Goal: Task Accomplishment & Management: Use online tool/utility

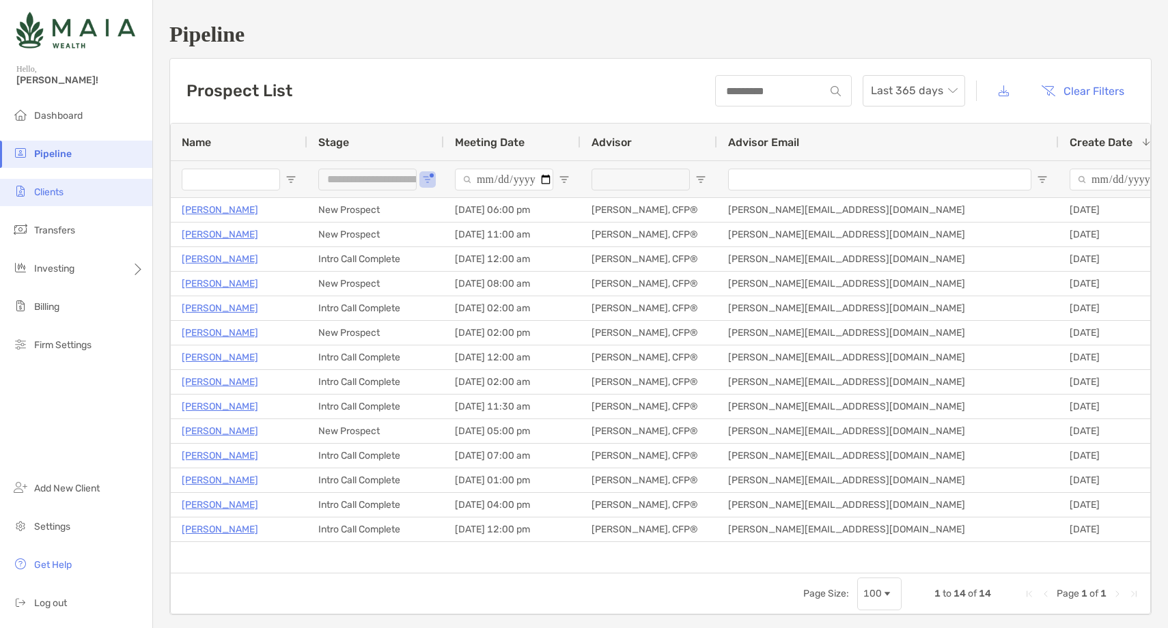
click at [68, 191] on li "Clients" at bounding box center [76, 192] width 152 height 27
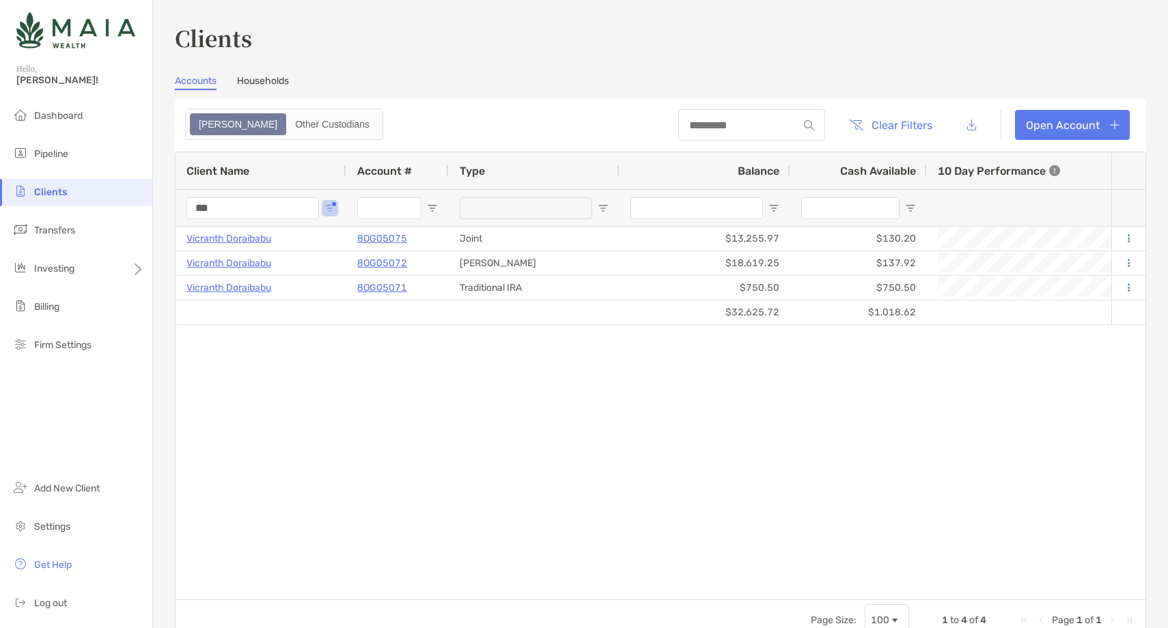
click at [207, 214] on input "***" at bounding box center [252, 208] width 132 height 22
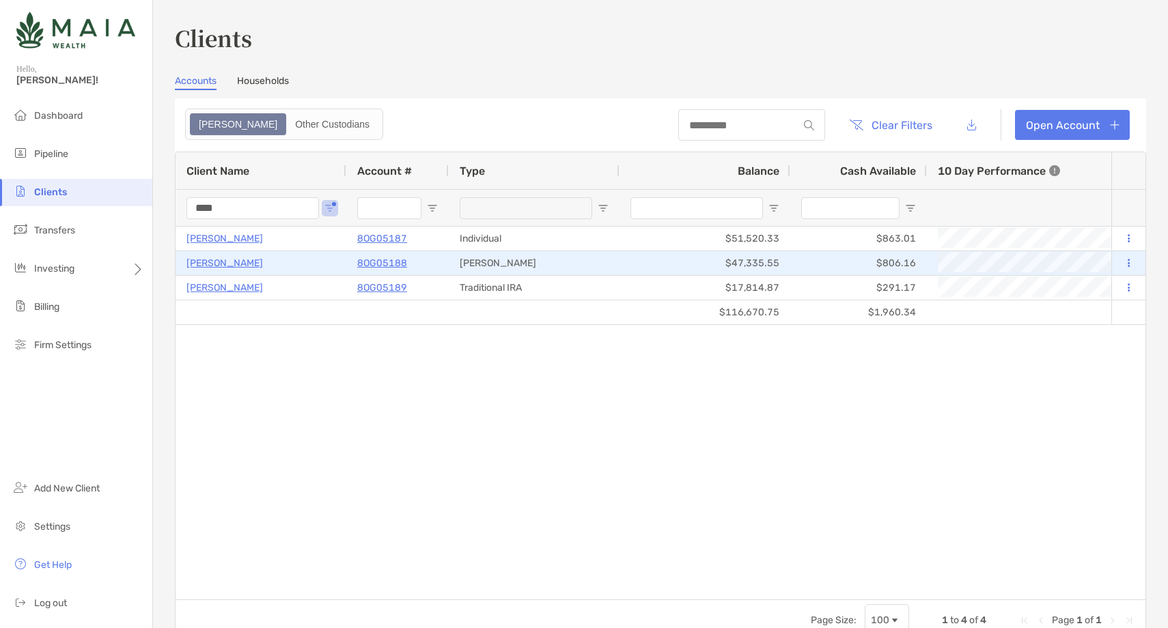
type input "****"
click at [253, 259] on p "[PERSON_NAME]" at bounding box center [224, 263] width 76 height 17
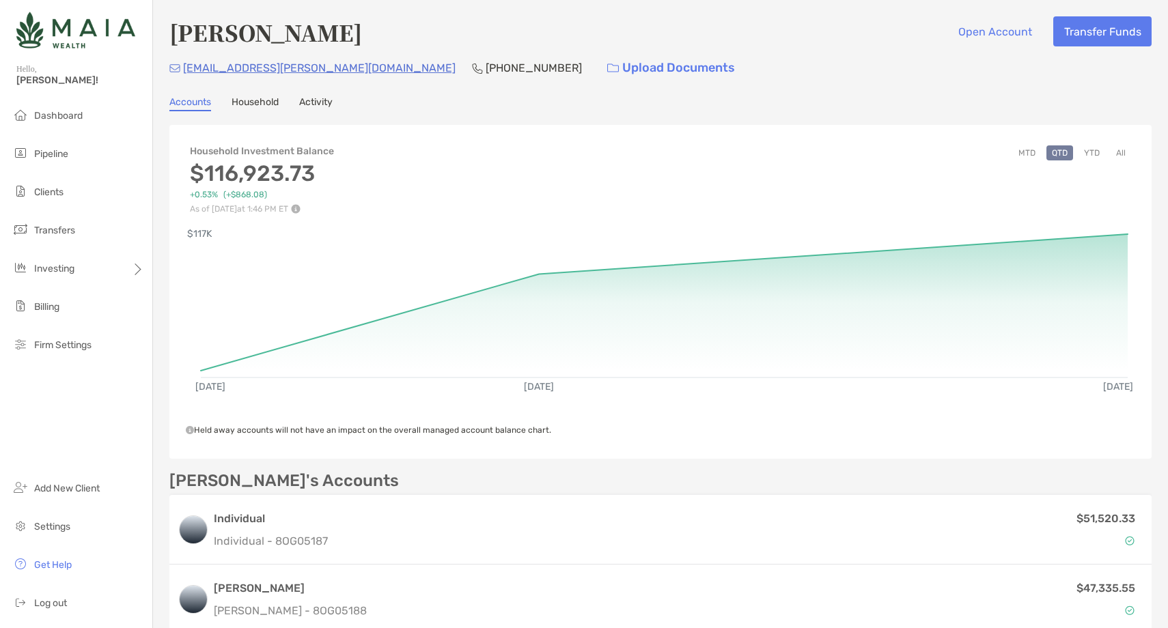
click at [1091, 154] on button "YTD" at bounding box center [1091, 152] width 27 height 15
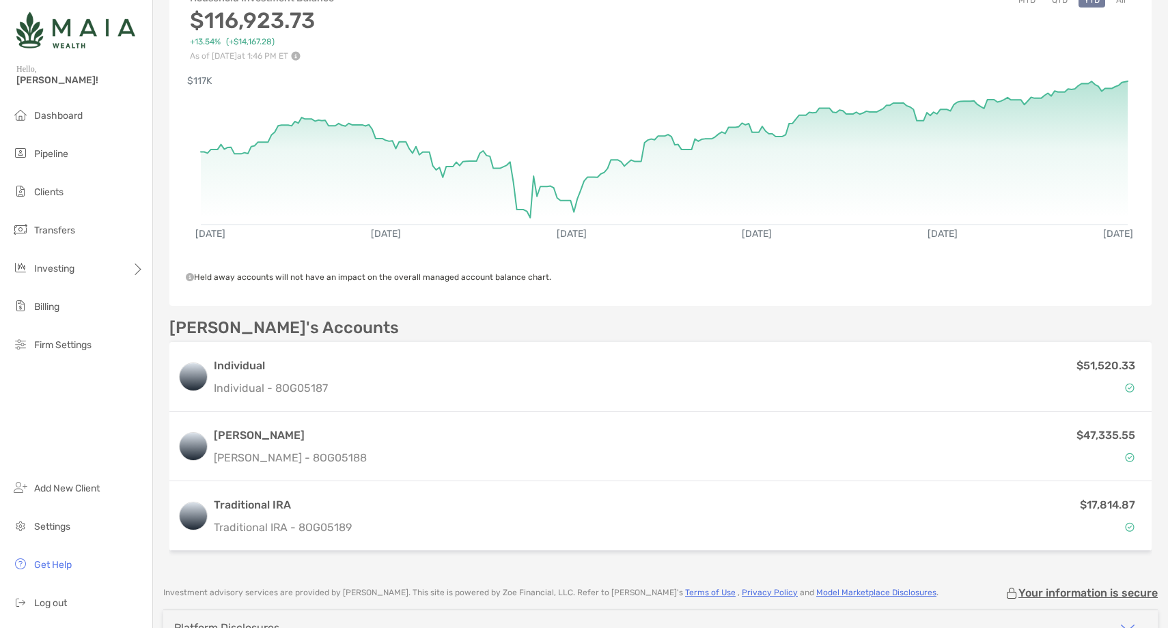
scroll to position [186, 0]
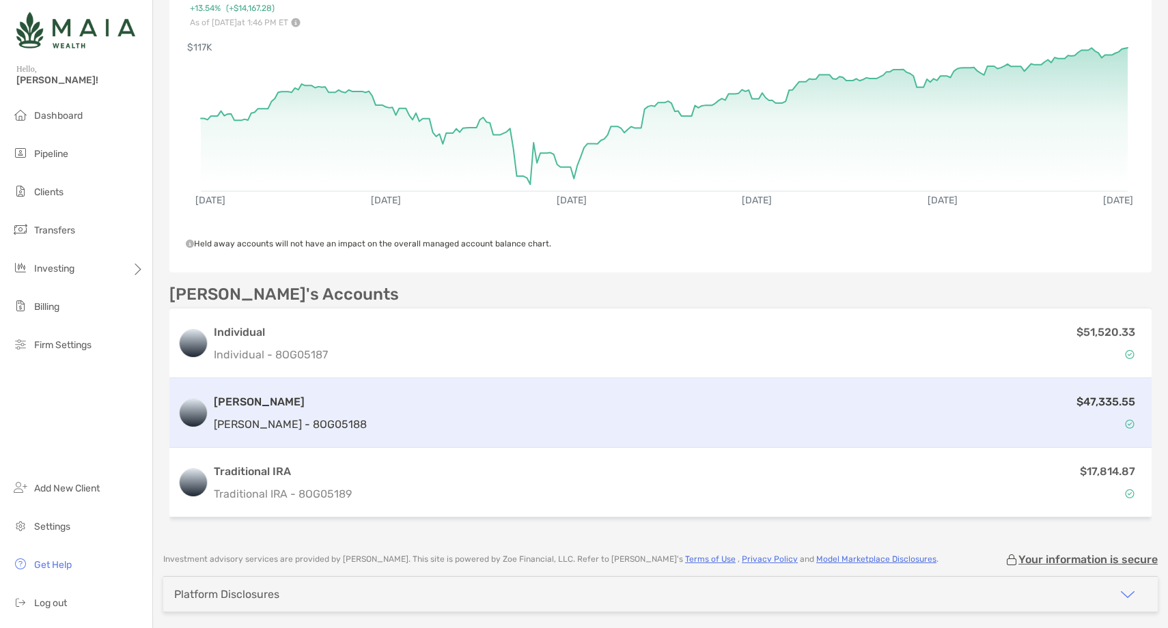
click at [699, 414] on div "$47,335.55" at bounding box center [757, 413] width 771 height 40
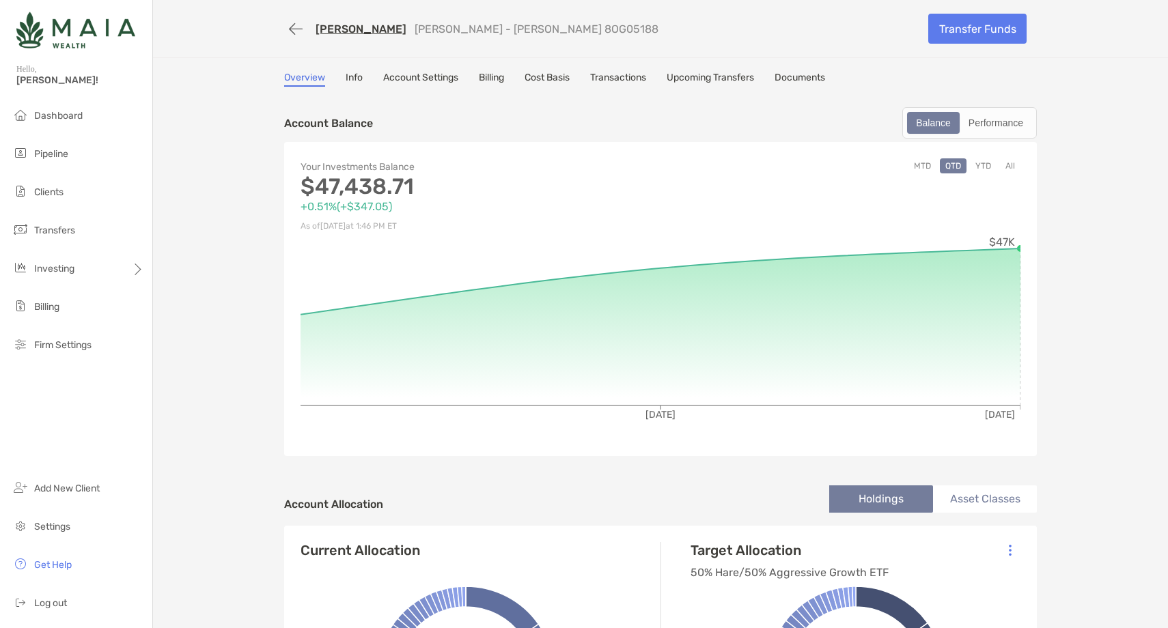
click at [986, 165] on button "YTD" at bounding box center [983, 165] width 27 height 15
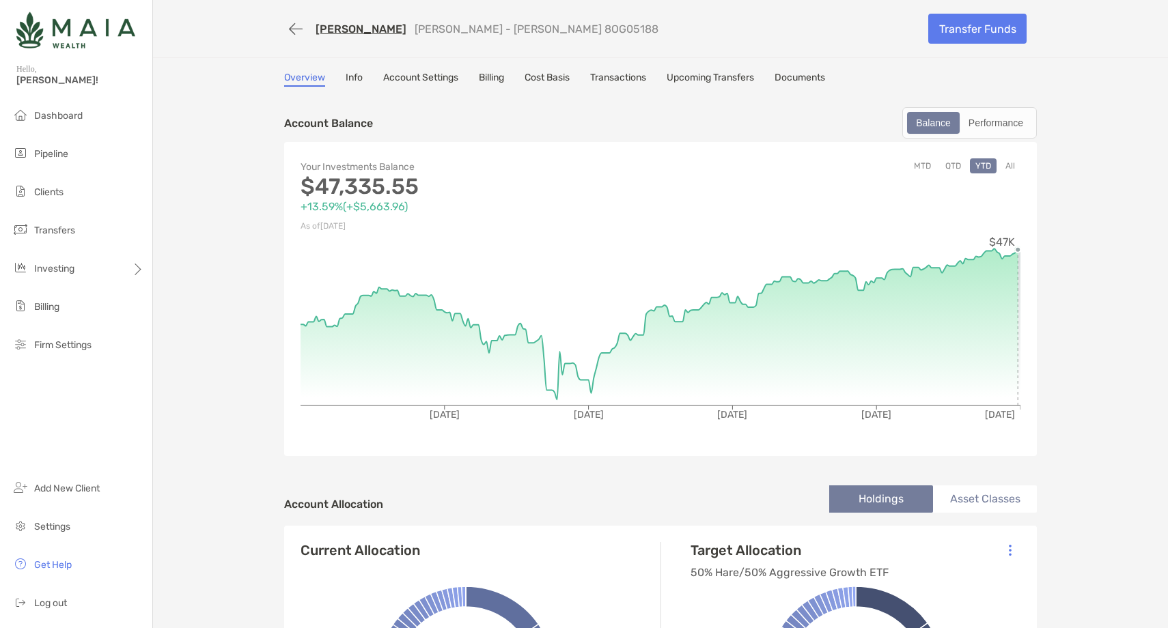
click at [379, 25] on link "[PERSON_NAME]" at bounding box center [360, 29] width 91 height 13
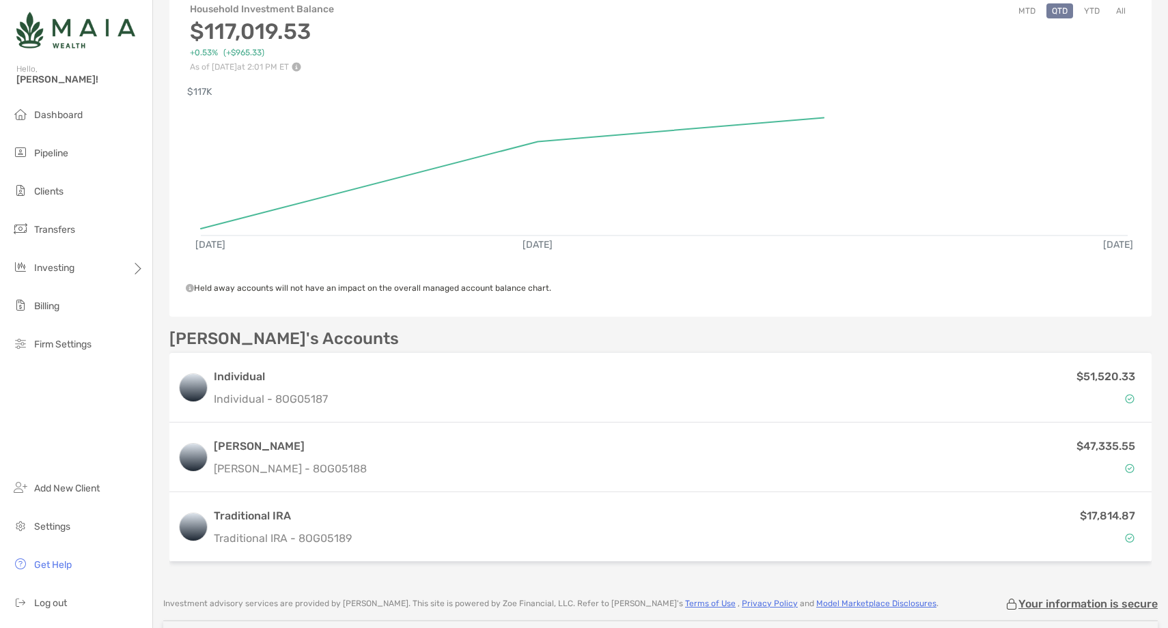
scroll to position [160, 0]
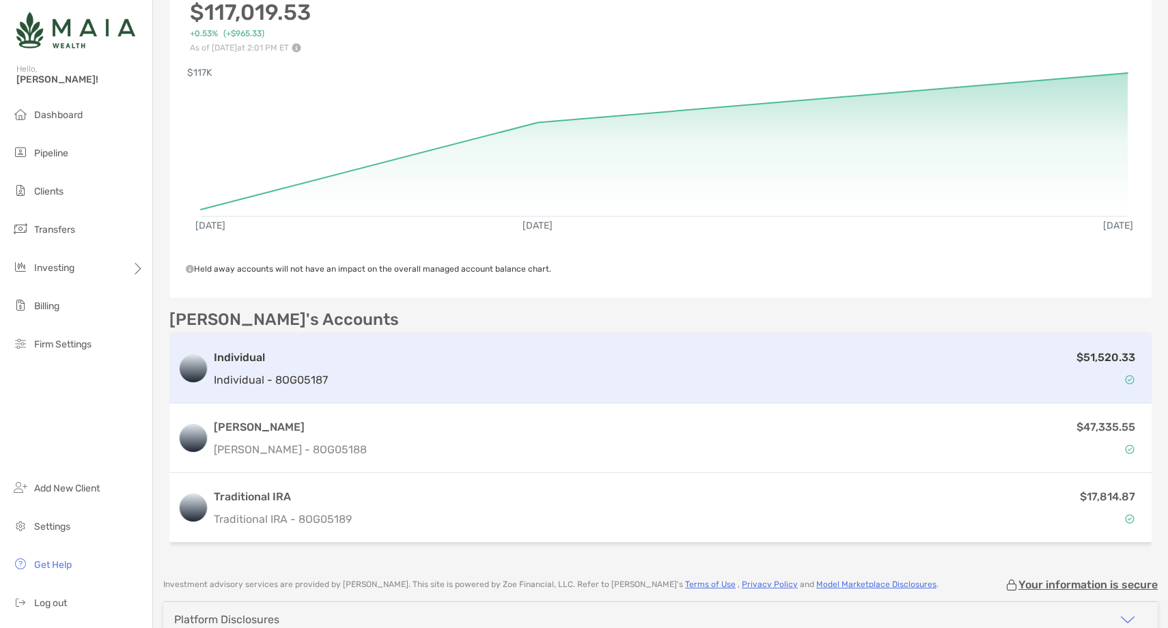
click at [419, 374] on div "$51,520.33" at bounding box center [738, 369] width 810 height 40
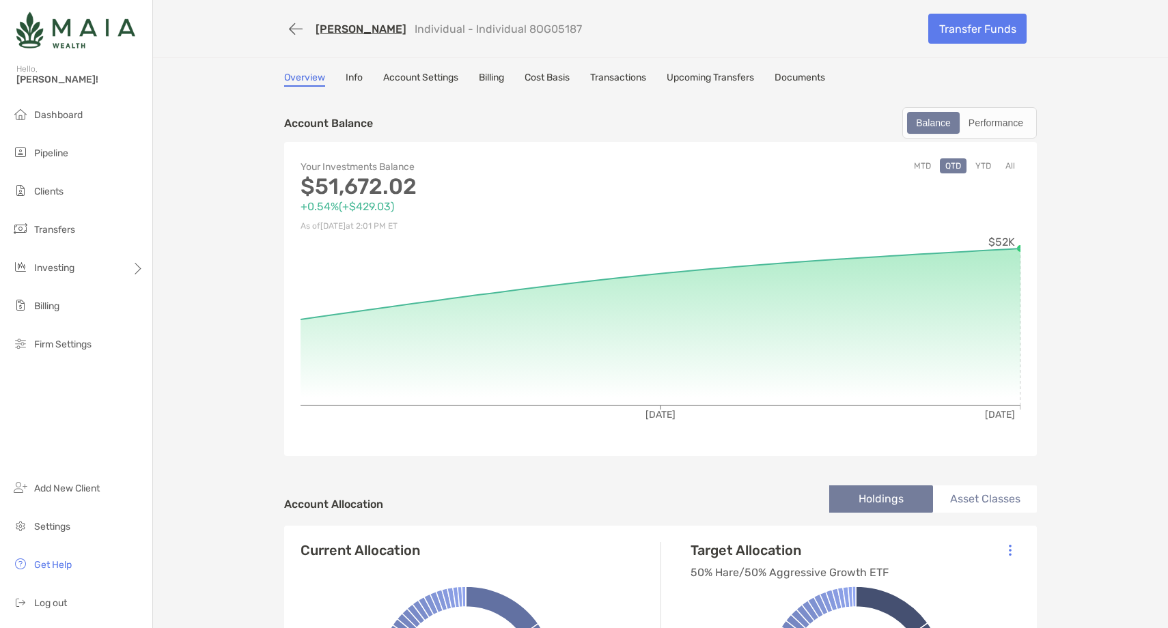
click at [985, 163] on button "YTD" at bounding box center [983, 165] width 27 height 15
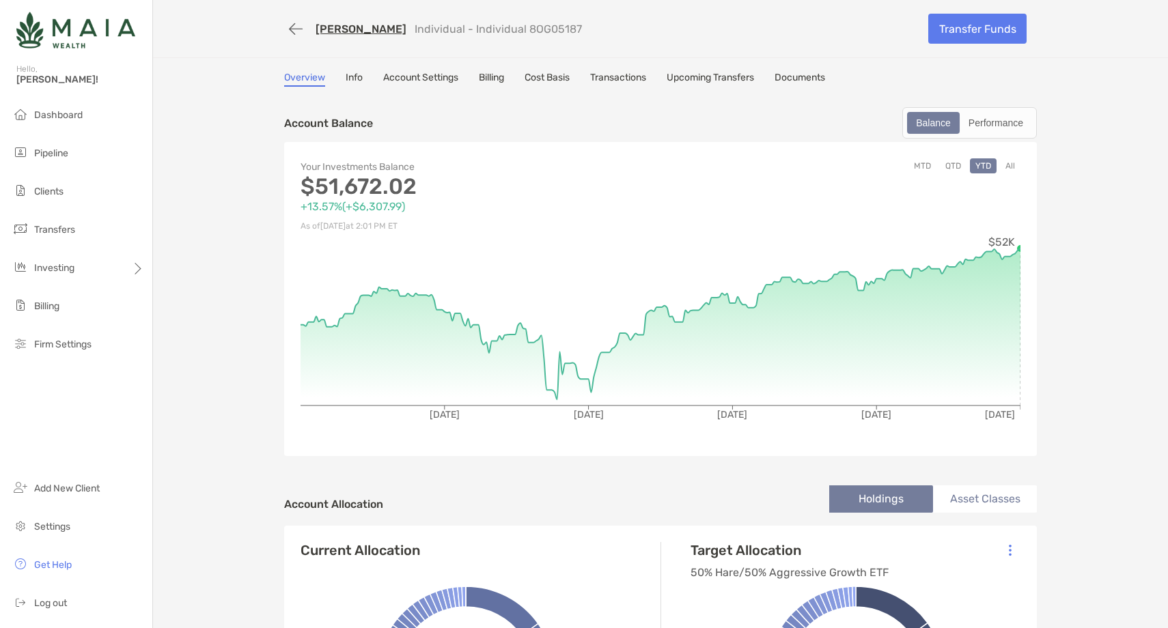
click at [1011, 167] on button "All" at bounding box center [1010, 165] width 20 height 15
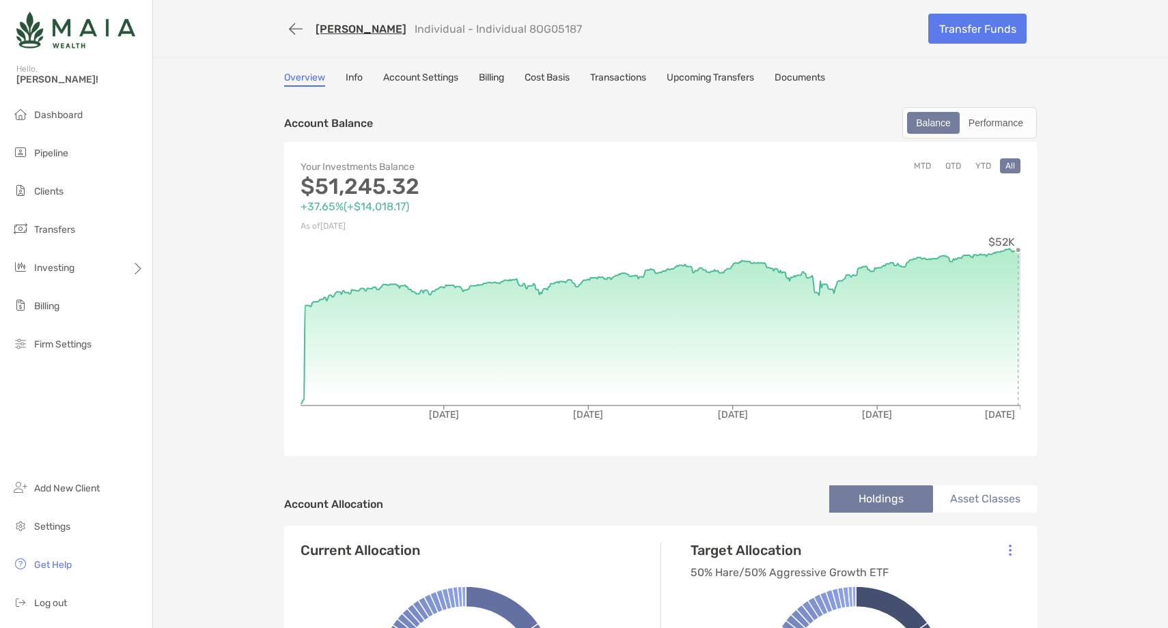
click at [1027, 268] on div "Your Investments Balance $51,245.32 +37.65% ( +$14,018.17 ) As of Sep 30, '25 M…" at bounding box center [660, 299] width 752 height 314
click at [406, 27] on link "[PERSON_NAME]" at bounding box center [360, 29] width 91 height 13
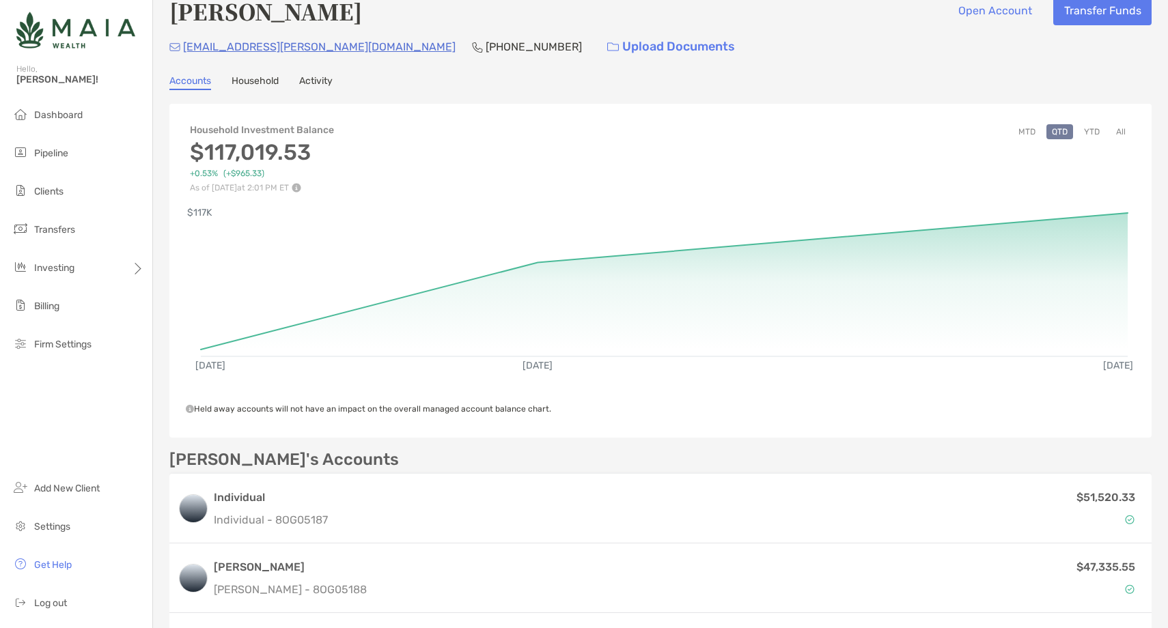
scroll to position [29, 0]
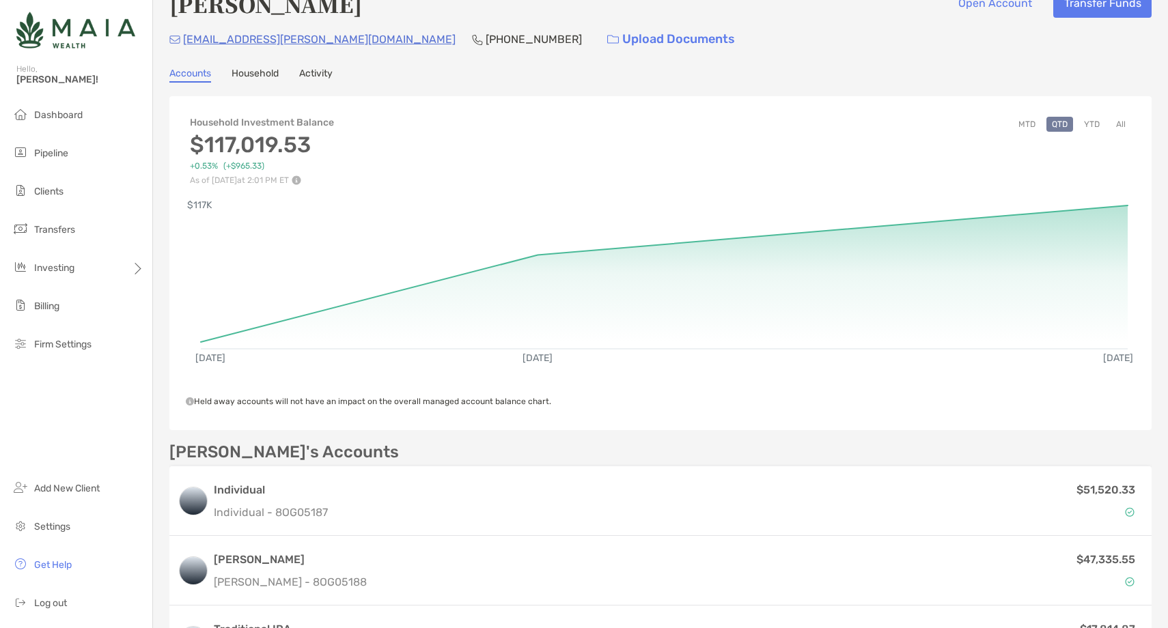
click at [1095, 125] on button "YTD" at bounding box center [1091, 124] width 27 height 15
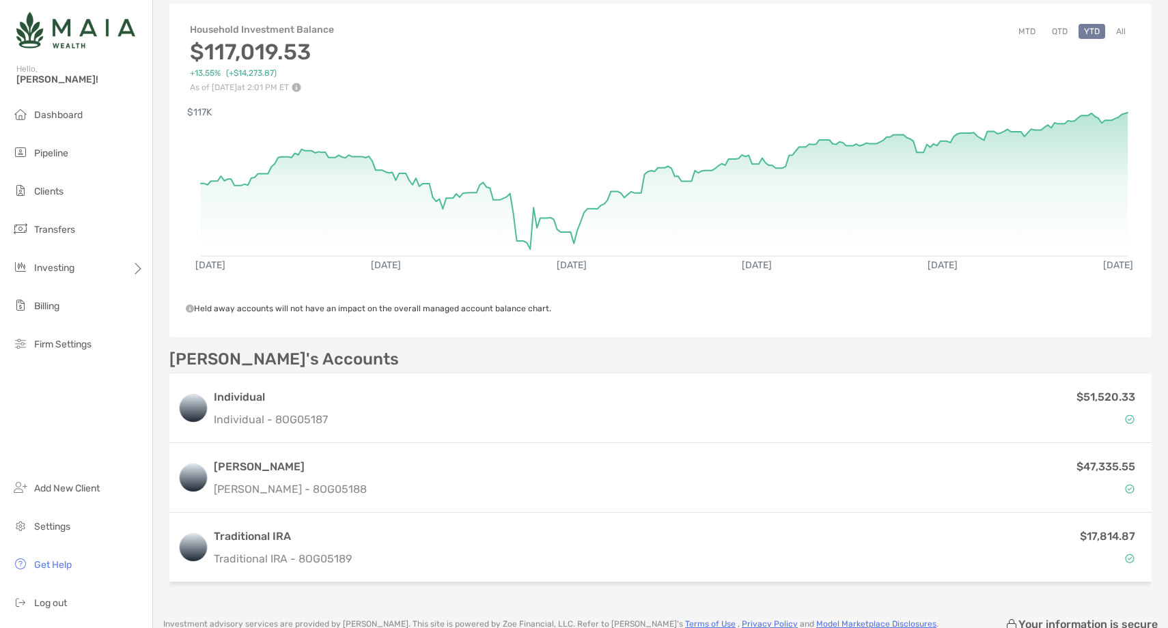
scroll to position [98, 0]
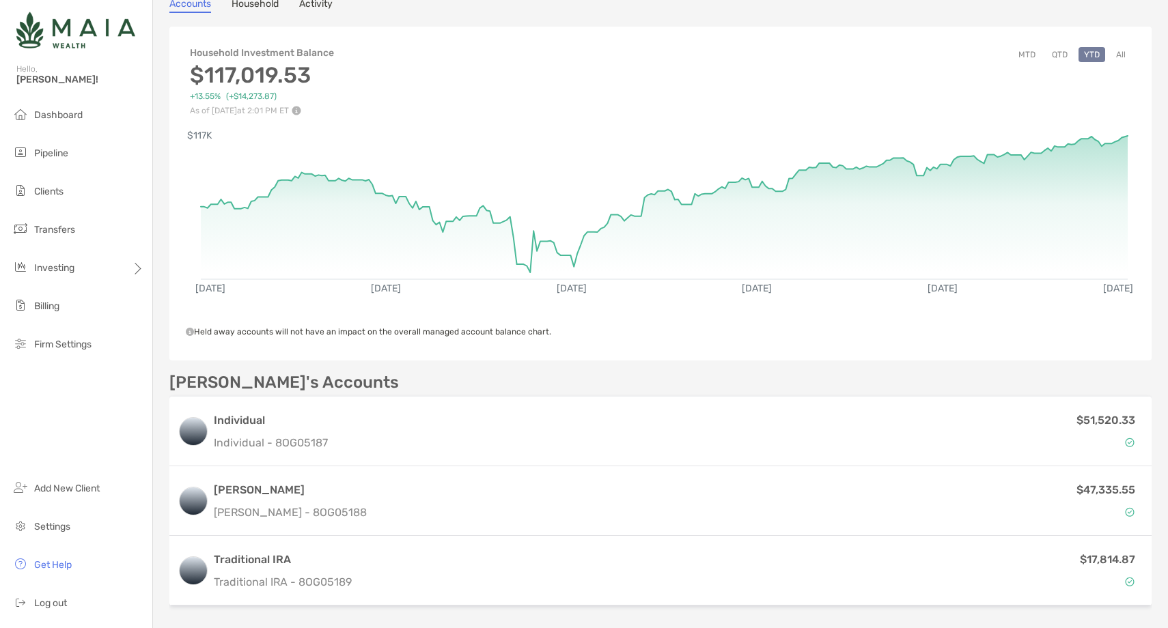
click at [1124, 53] on button "All" at bounding box center [1120, 54] width 20 height 15
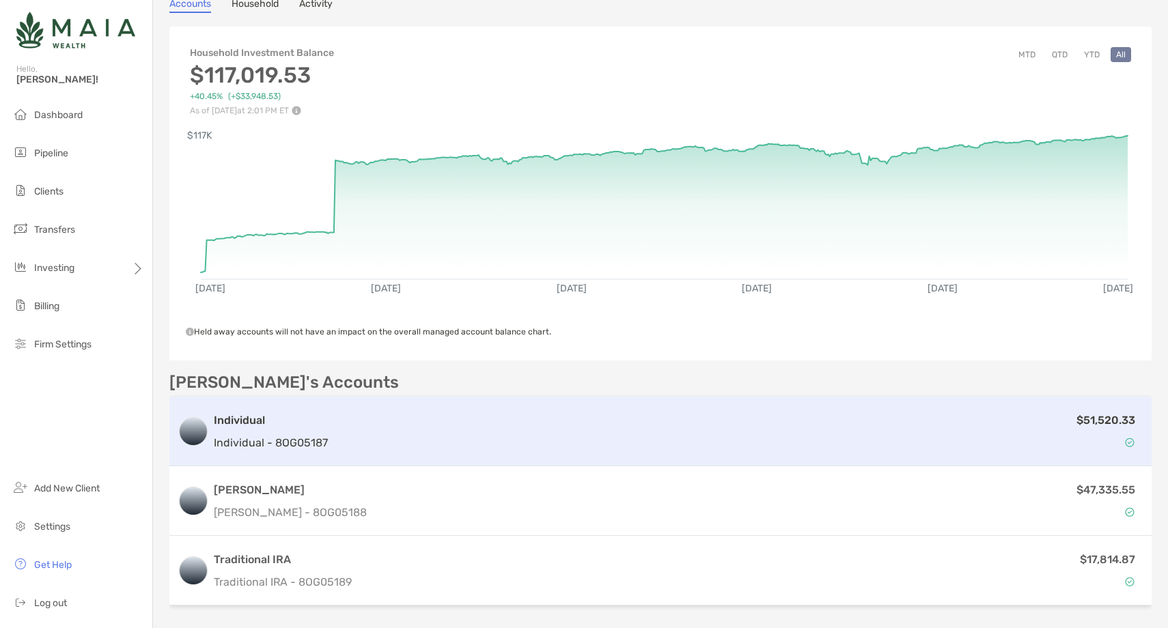
click at [440, 423] on div "$51,520.33" at bounding box center [738, 432] width 810 height 40
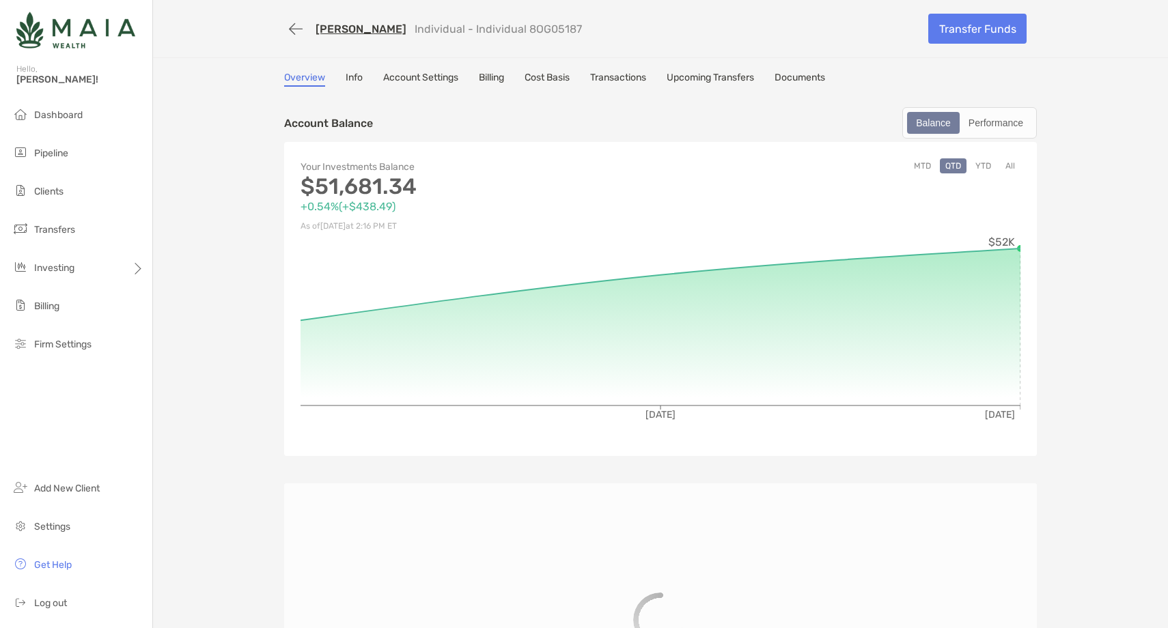
click at [1011, 171] on button "All" at bounding box center [1010, 165] width 20 height 15
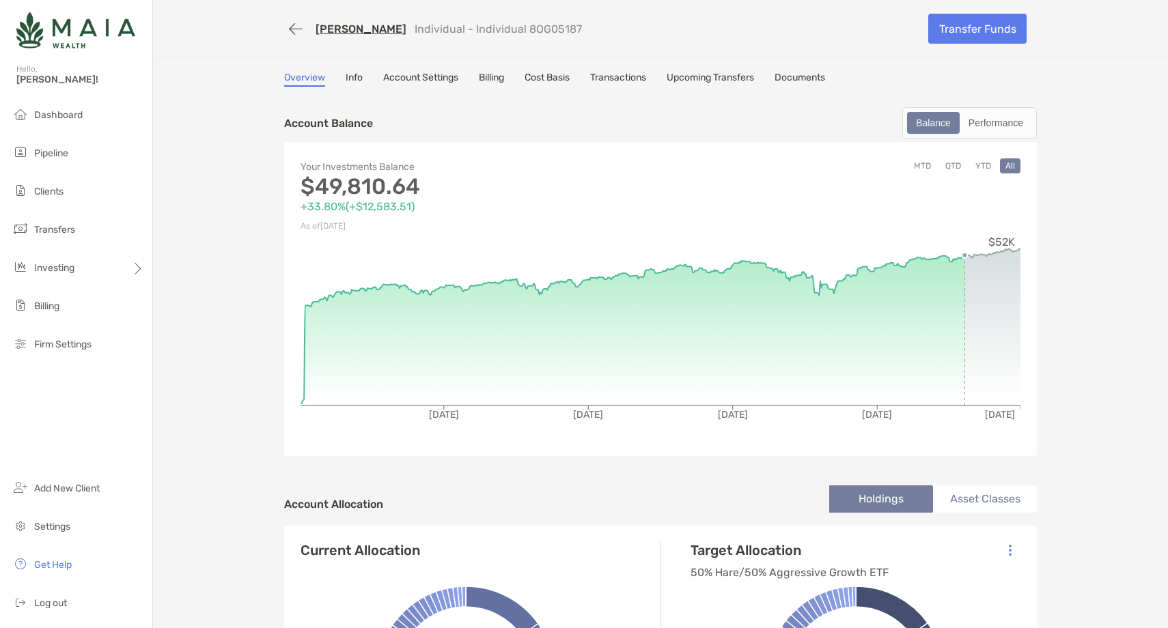
click at [625, 74] on link "Transactions" at bounding box center [618, 79] width 56 height 15
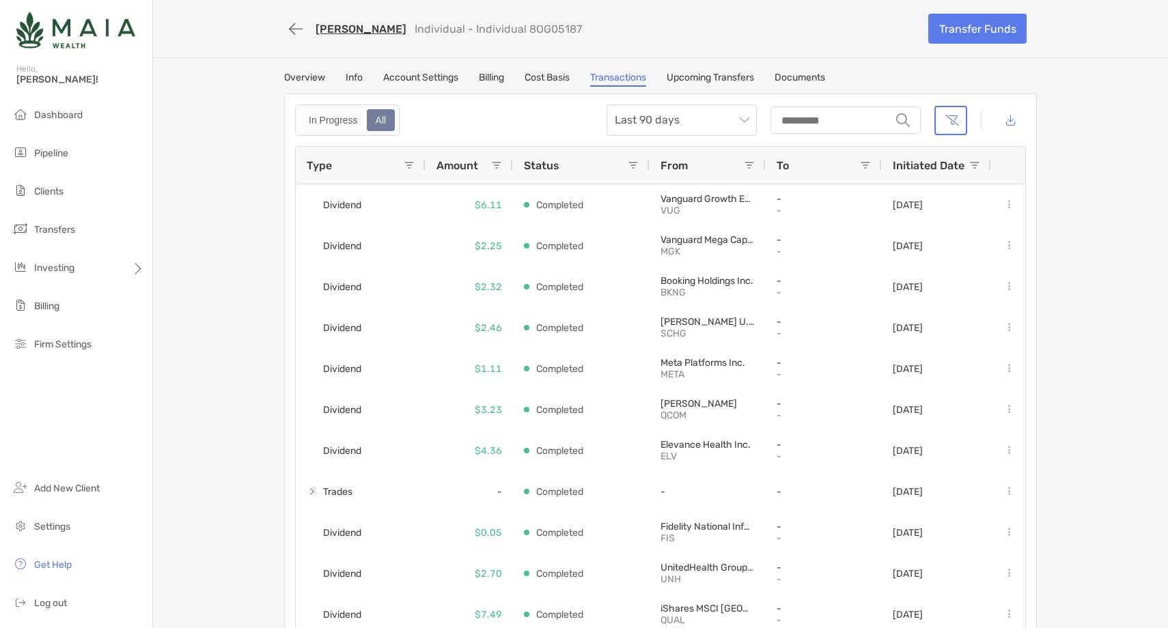
click at [403, 162] on div "Type" at bounding box center [355, 165] width 97 height 37
click at [409, 163] on span at bounding box center [409, 165] width 11 height 11
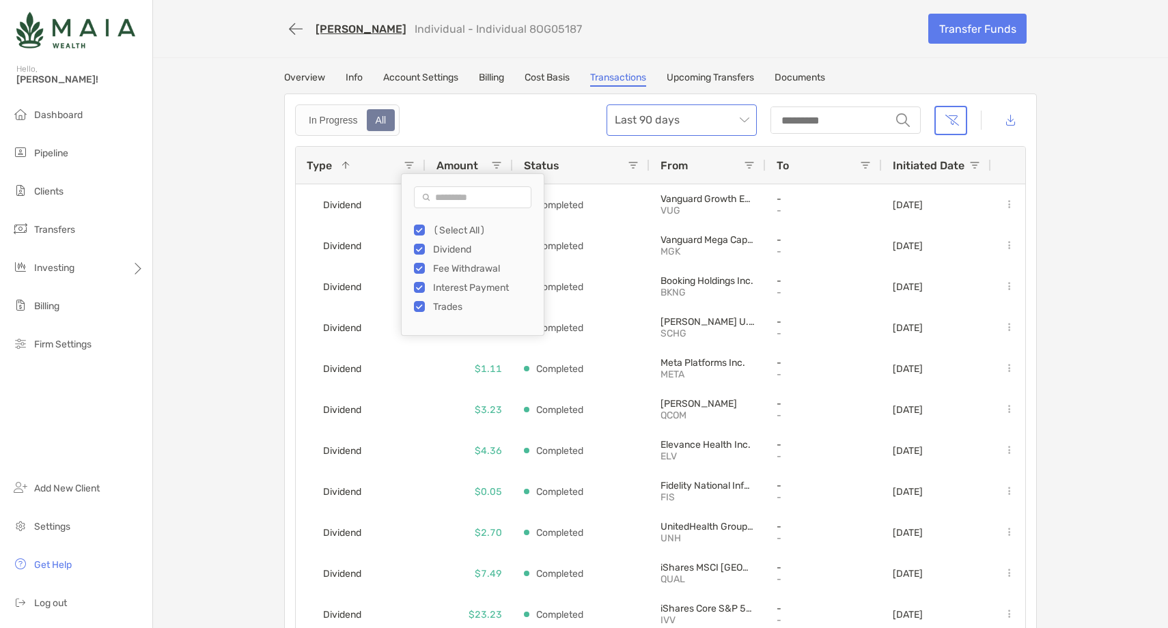
click at [724, 128] on span "Last 90 days" at bounding box center [682, 120] width 134 height 30
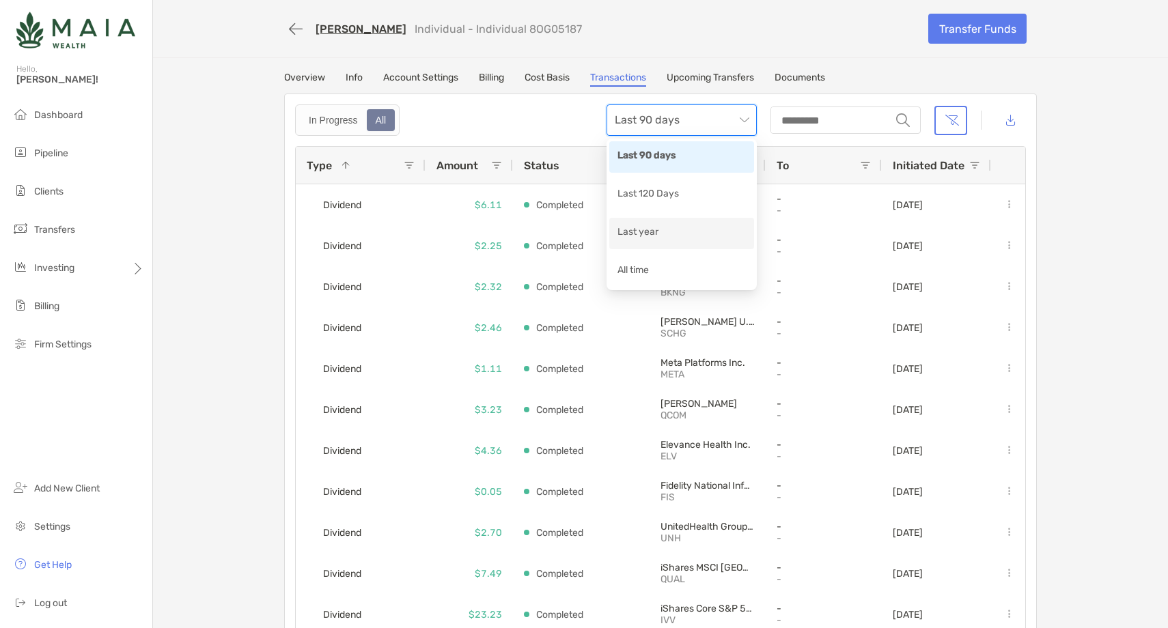
click at [671, 234] on div "Last year" at bounding box center [681, 233] width 128 height 17
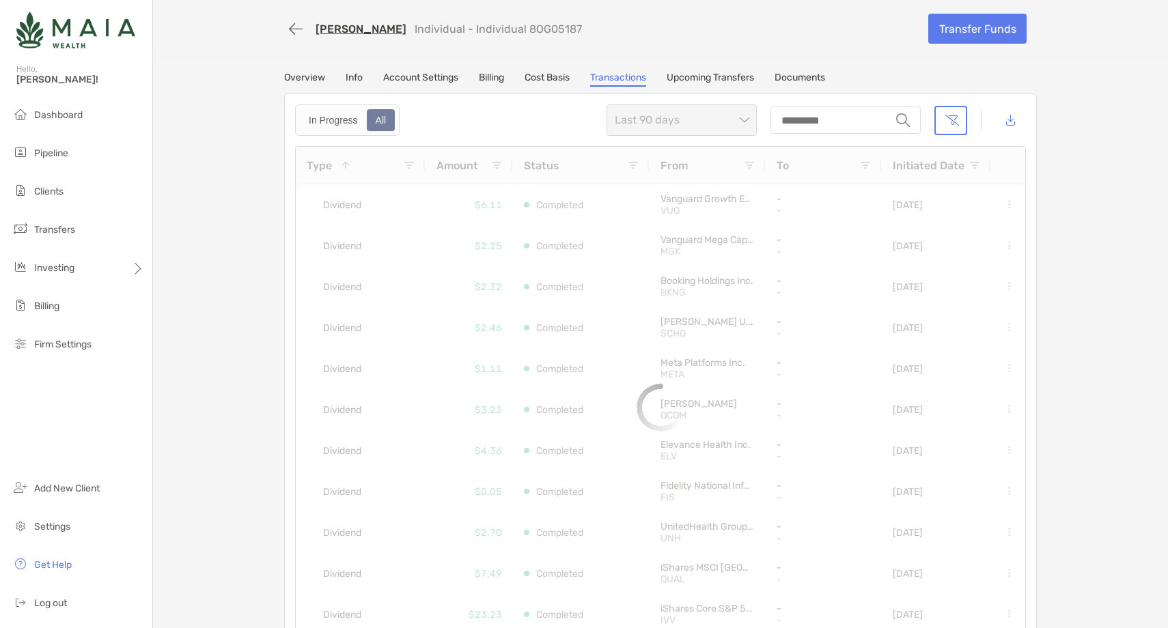
click at [673, 122] on span "Last 90 days" at bounding box center [682, 120] width 134 height 30
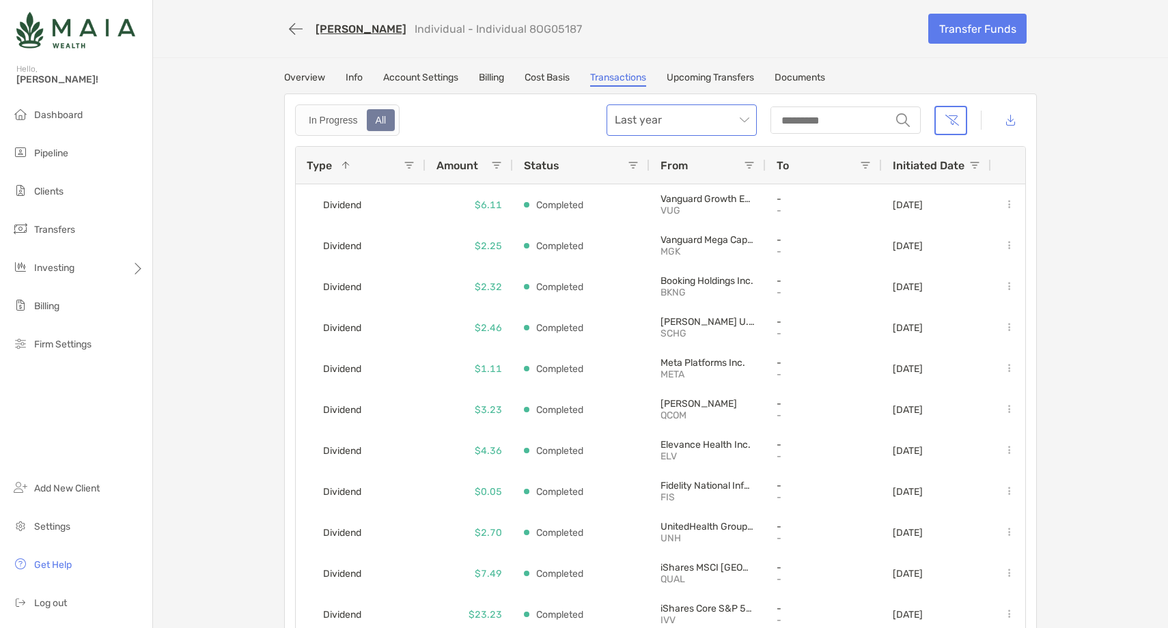
click at [722, 127] on span "Last year" at bounding box center [682, 120] width 134 height 30
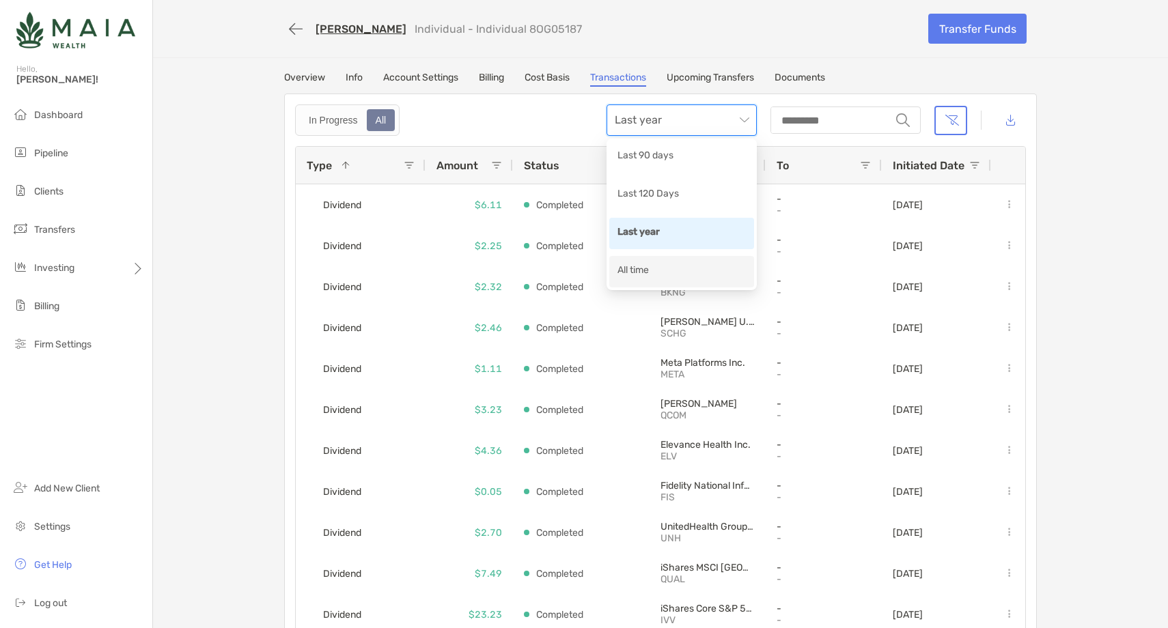
click at [673, 272] on div "All time" at bounding box center [681, 271] width 128 height 17
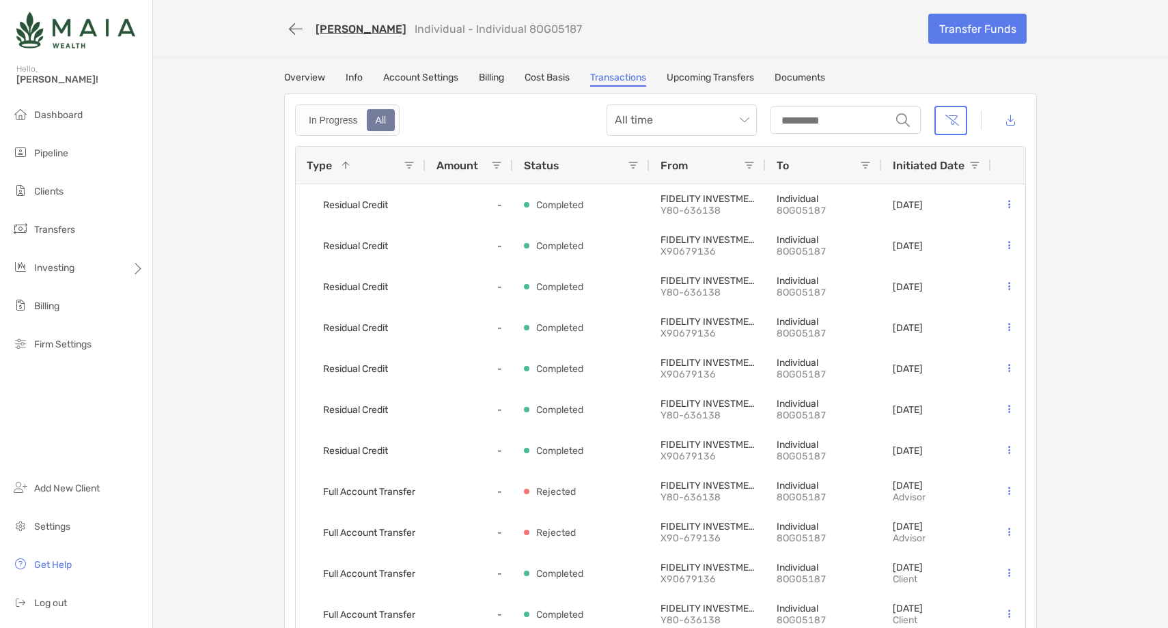
click at [406, 167] on span at bounding box center [409, 165] width 11 height 11
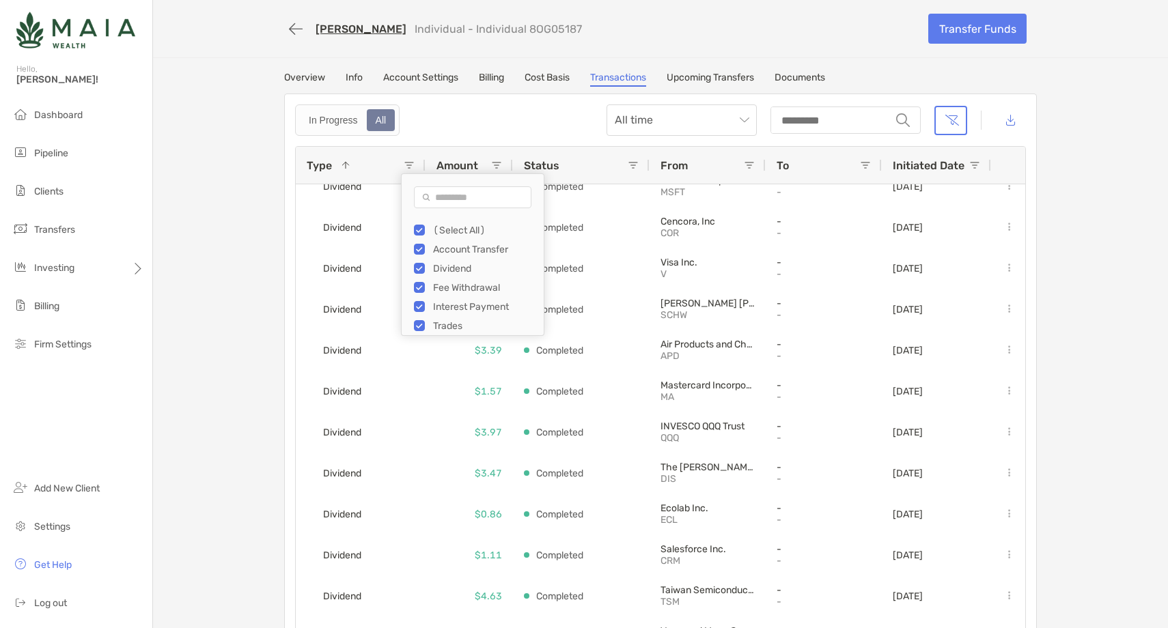
click at [371, 28] on link "[PERSON_NAME]" at bounding box center [360, 29] width 91 height 13
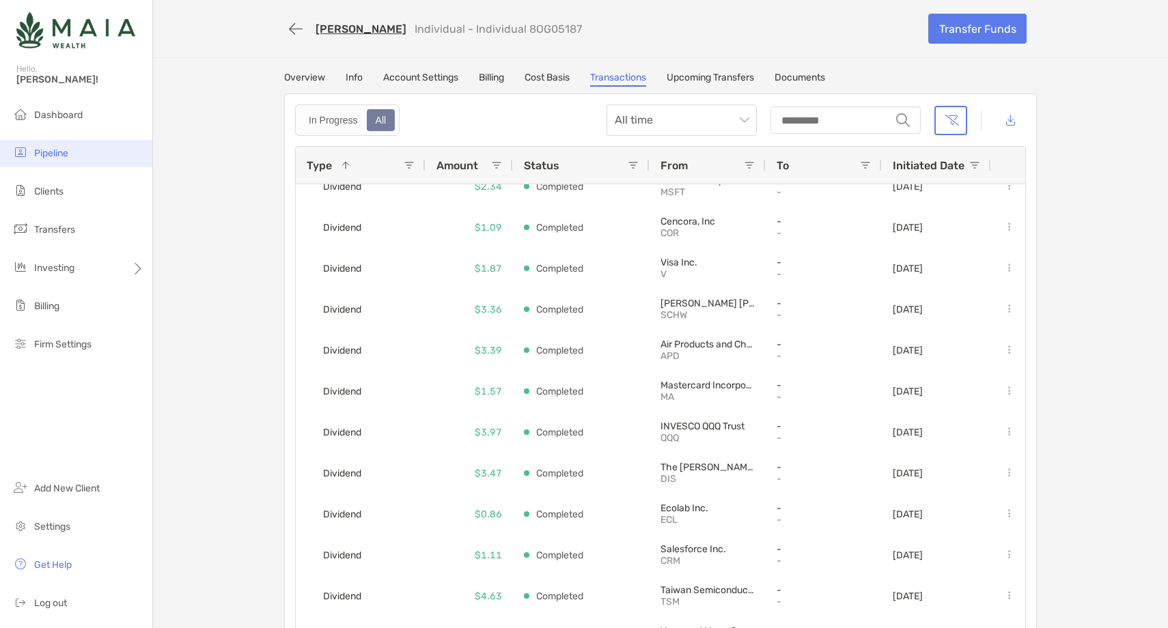
click at [71, 160] on li "Pipeline" at bounding box center [76, 153] width 152 height 27
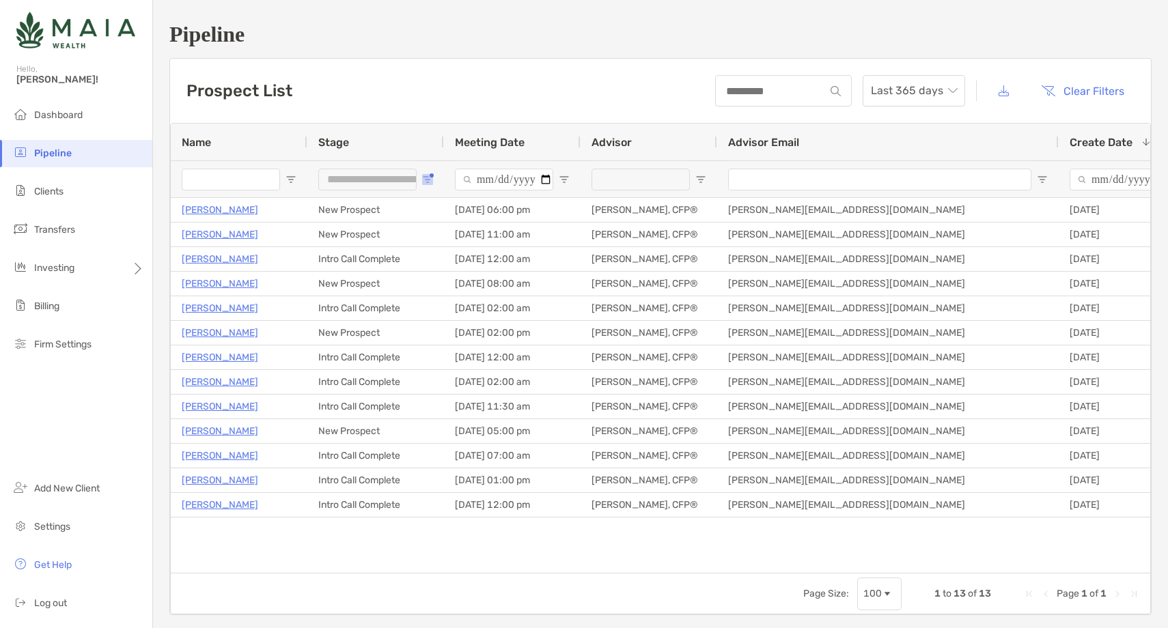
click at [426, 177] on span "Open Filter Menu" at bounding box center [427, 179] width 11 height 11
type input "**********"
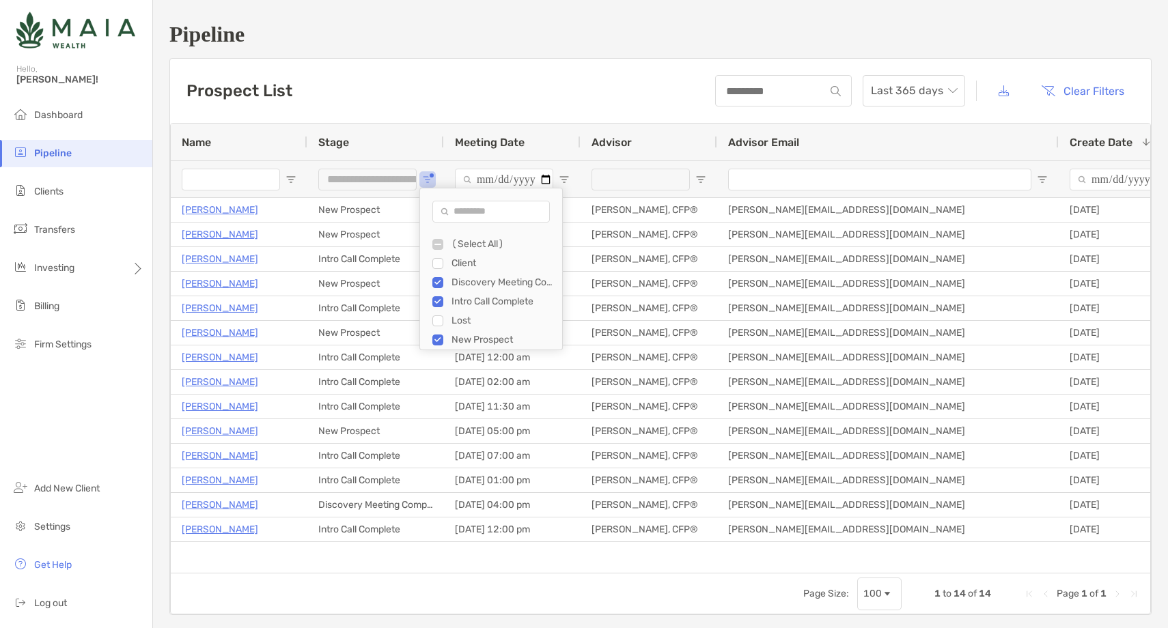
scroll to position [19, 0]
click at [433, 180] on div "**********" at bounding box center [375, 178] width 137 height 37
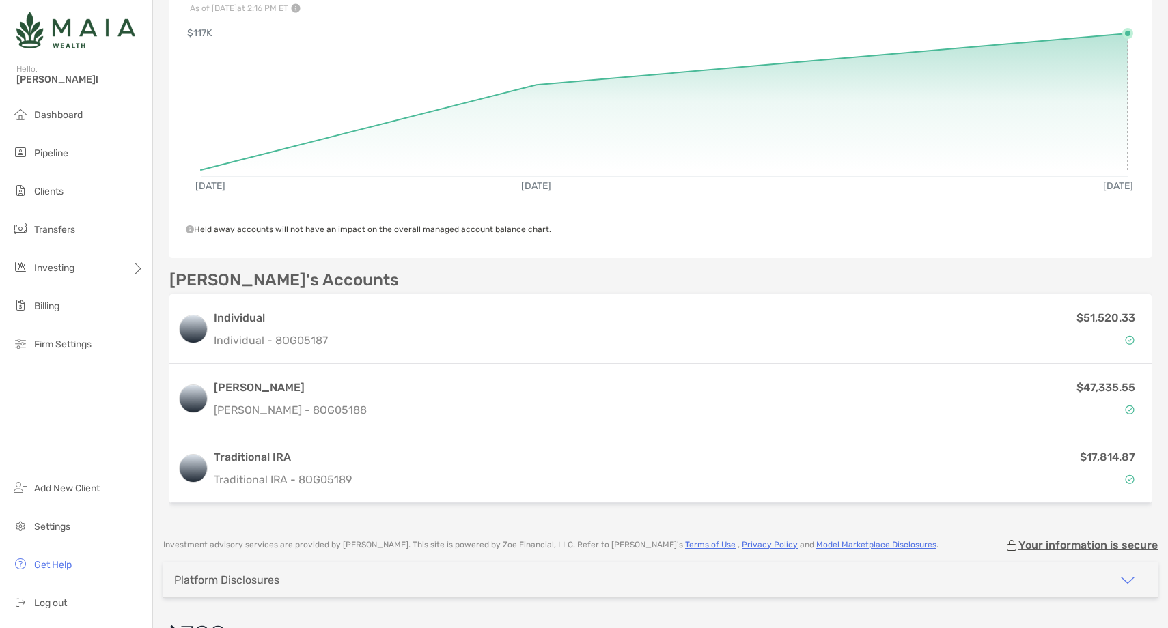
scroll to position [235, 0]
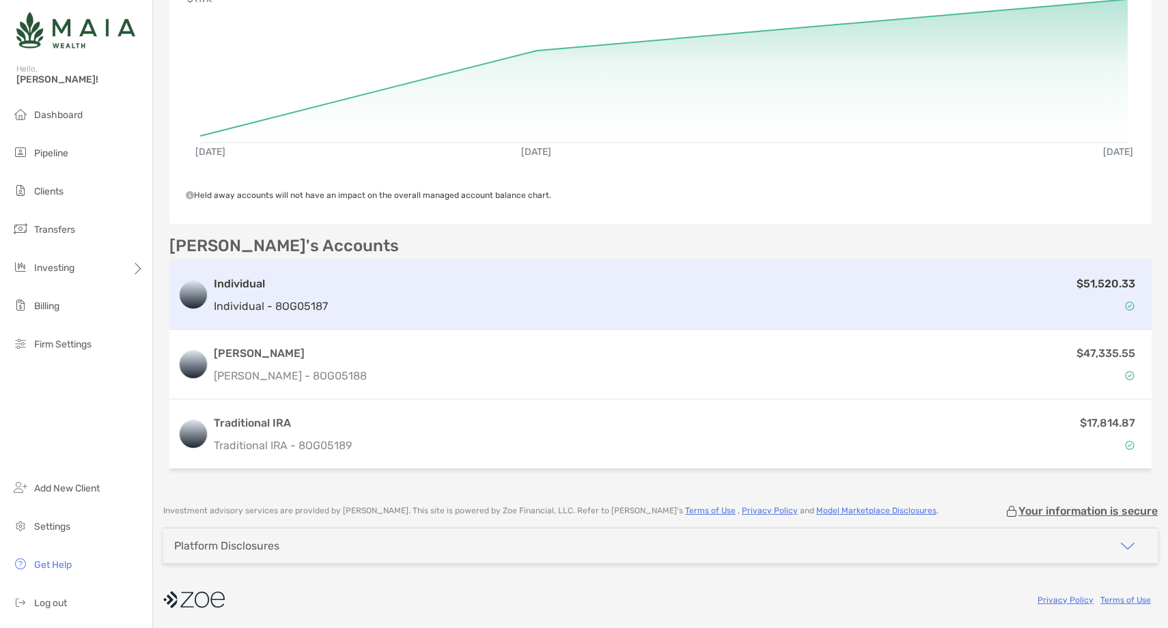
click at [606, 311] on div "$51,520.33" at bounding box center [738, 295] width 810 height 40
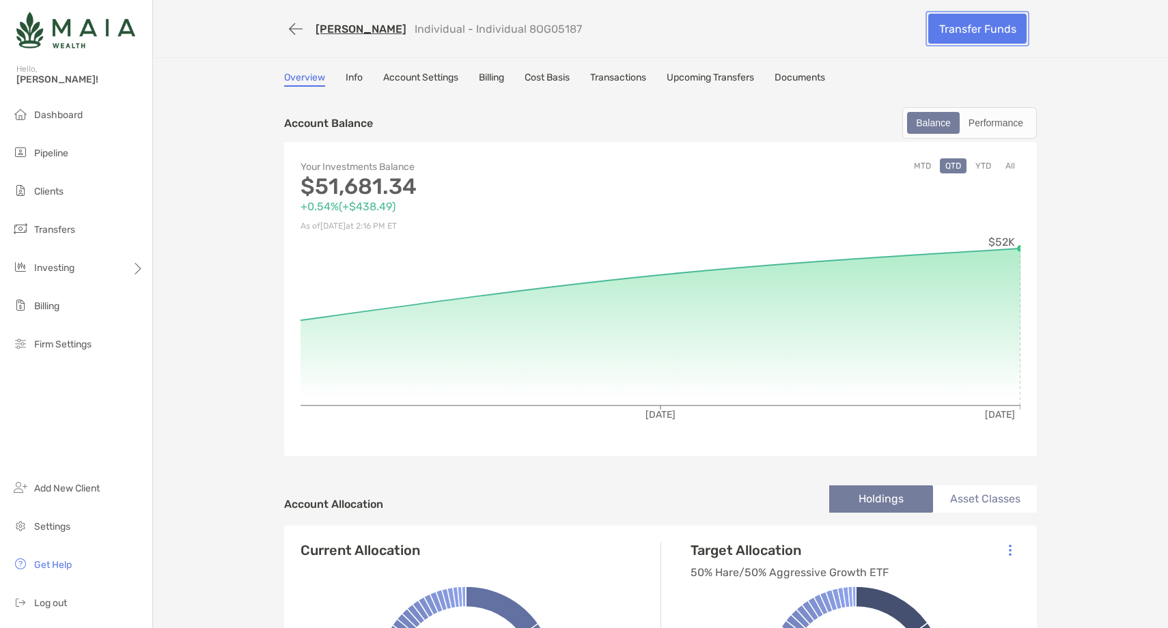
click at [972, 33] on link "Transfer Funds" at bounding box center [977, 29] width 98 height 30
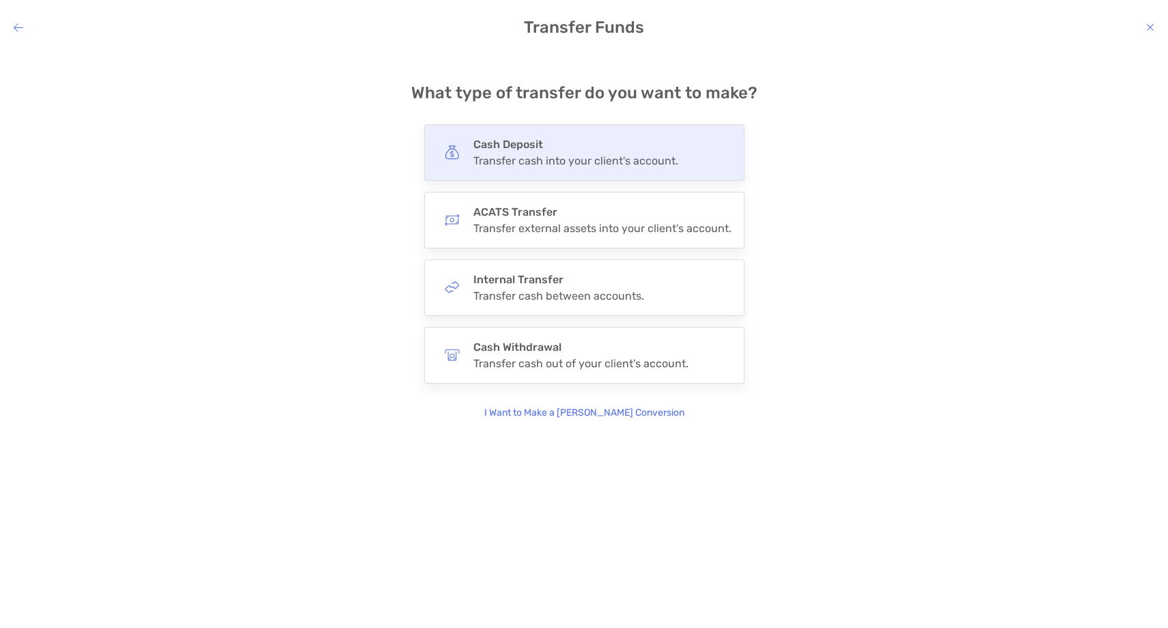
click at [561, 150] on h4 "Cash Deposit" at bounding box center [575, 144] width 205 height 13
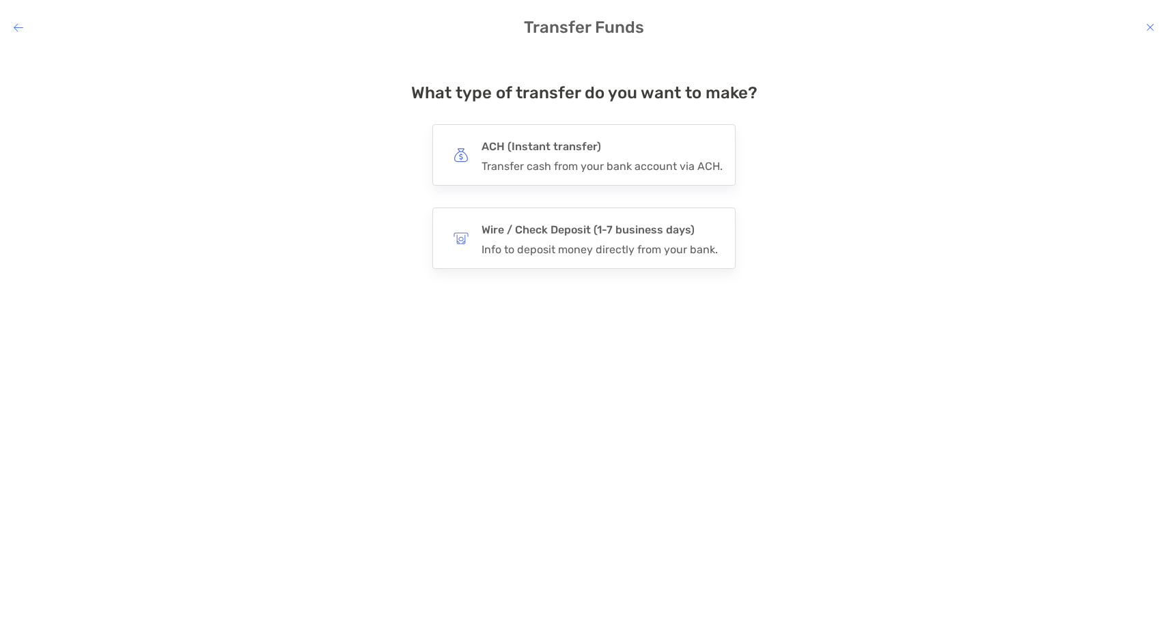
click at [561, 150] on h4 "ACH (Instant transfer)" at bounding box center [601, 146] width 241 height 19
click at [0, 0] on input "***" at bounding box center [0, 0] width 0 height 0
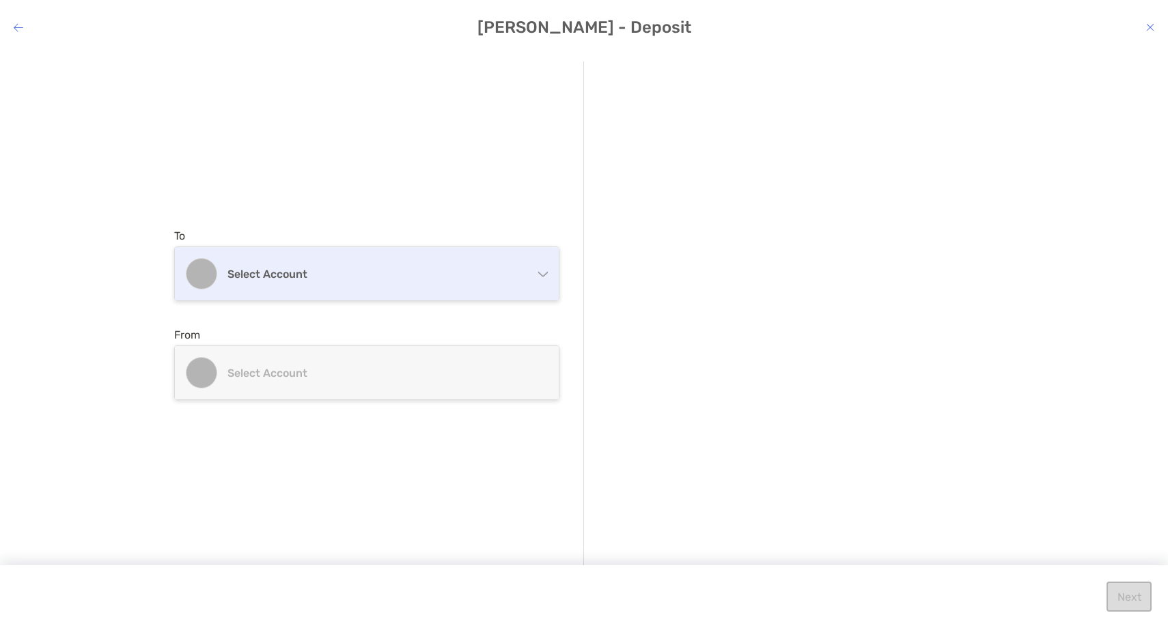
click at [398, 279] on h4 "Select account" at bounding box center [374, 274] width 295 height 13
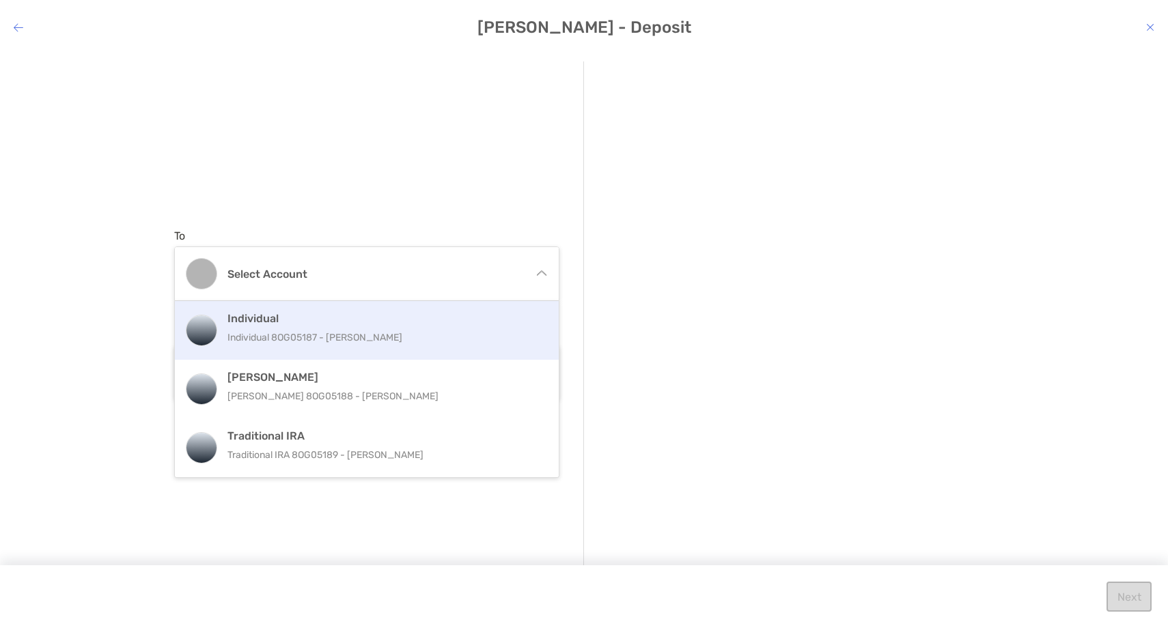
click at [365, 335] on p "Individual 8OG05187 - [PERSON_NAME]" at bounding box center [381, 337] width 308 height 17
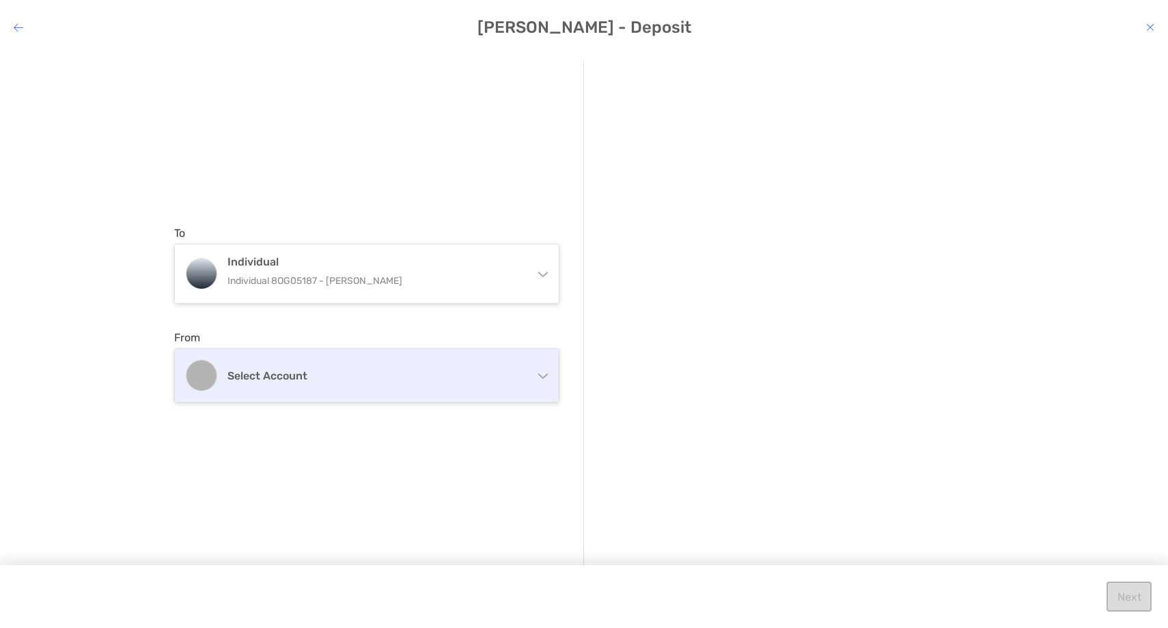
click at [337, 371] on h4 "Select account" at bounding box center [374, 375] width 295 height 13
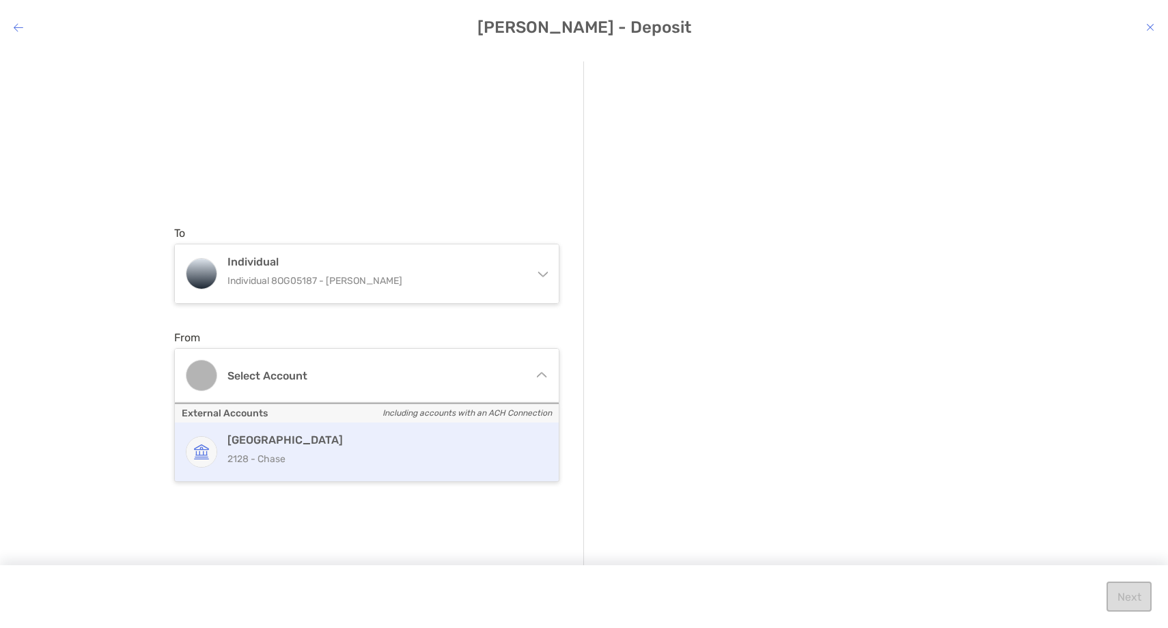
click at [342, 458] on p "2128 - Chase" at bounding box center [381, 459] width 308 height 17
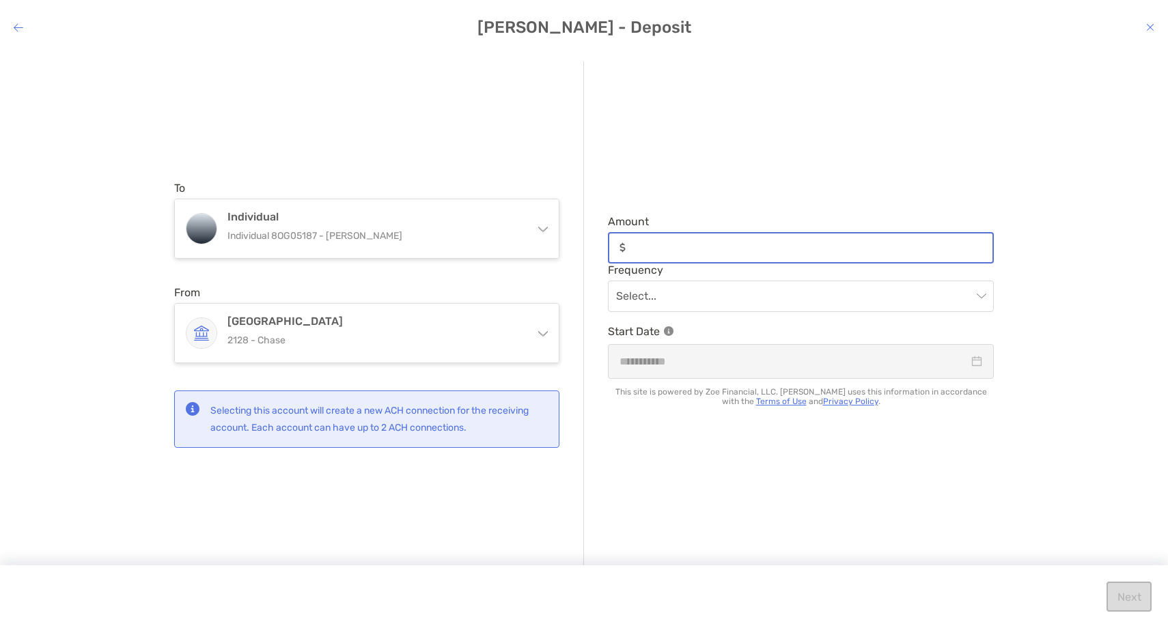
click at [660, 242] on input "Amount" at bounding box center [811, 248] width 361 height 12
